Goal: Information Seeking & Learning: Learn about a topic

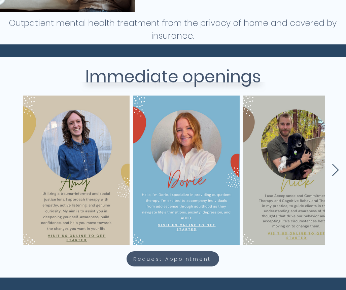
scroll to position [237, 0]
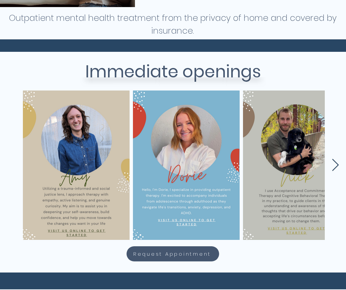
click at [336, 162] on icon "Next Item" at bounding box center [335, 165] width 8 height 13
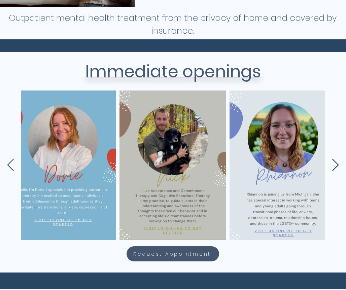
click at [336, 162] on icon "Next Item" at bounding box center [335, 165] width 8 height 13
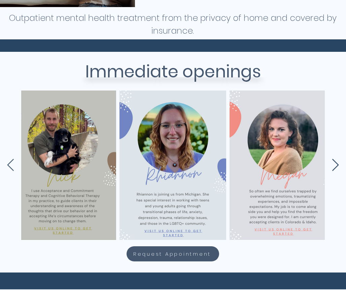
scroll to position [0, 233]
click at [336, 162] on icon "Next Item" at bounding box center [335, 165] width 8 height 13
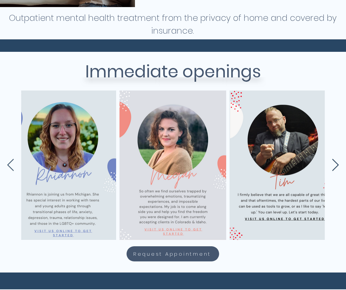
click at [336, 162] on icon "Next Item" at bounding box center [335, 165] width 8 height 13
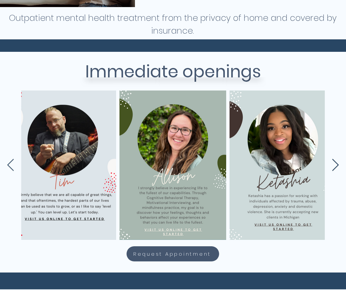
click at [336, 162] on icon "Next Item" at bounding box center [335, 165] width 8 height 13
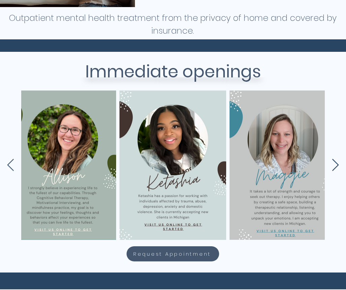
click at [336, 162] on icon "Next Item" at bounding box center [335, 165] width 8 height 13
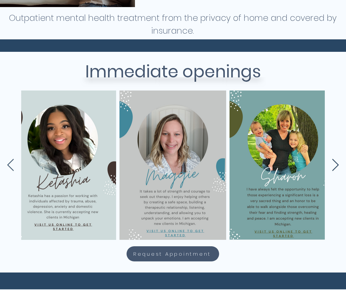
click at [336, 162] on icon "Next Item" at bounding box center [335, 165] width 8 height 13
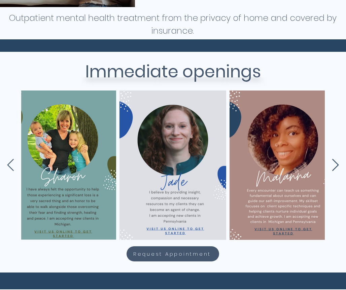
click at [336, 162] on icon "Next Item" at bounding box center [335, 165] width 8 height 13
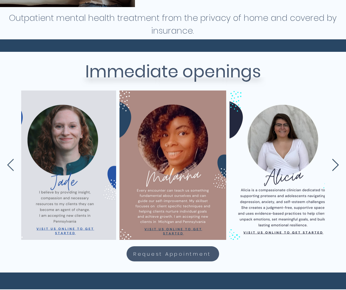
click at [336, 162] on icon "Next Item" at bounding box center [335, 165] width 8 height 13
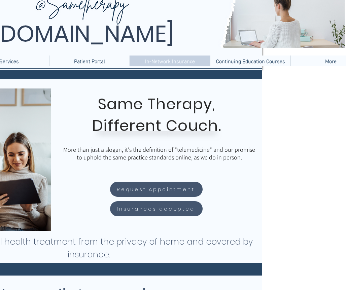
scroll to position [13, 109]
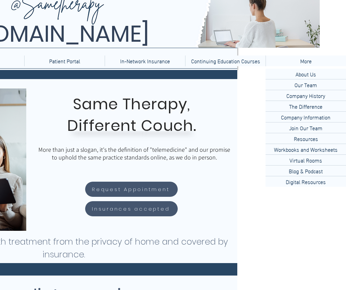
click at [302, 62] on p "More" at bounding box center [306, 61] width 18 height 11
click at [299, 84] on p "Our Team" at bounding box center [306, 84] width 28 height 10
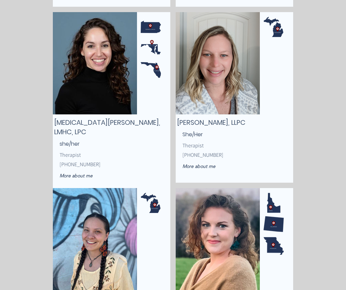
scroll to position [1343, 0]
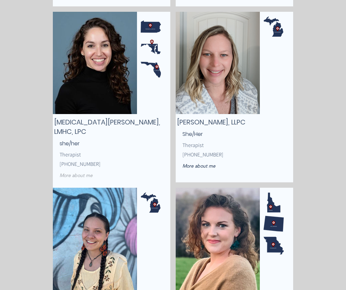
click at [79, 172] on span "More about me" at bounding box center [76, 175] width 33 height 6
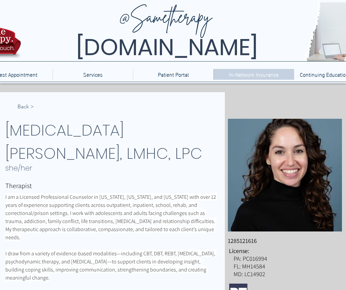
click at [258, 74] on p "In-Network Insurance" at bounding box center [253, 74] width 57 height 11
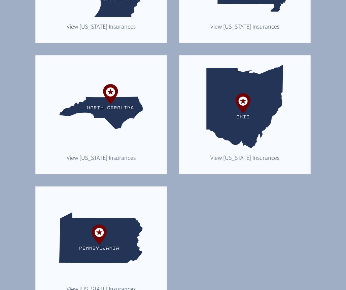
scroll to position [735, 0]
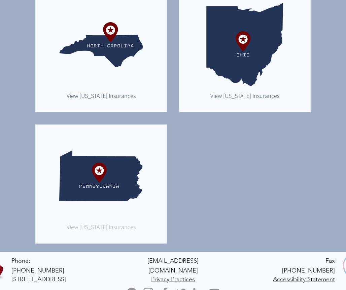
click at [93, 225] on span "View [US_STATE] Insurances" at bounding box center [101, 227] width 69 height 8
